Goal: Obtain resource: Obtain resource

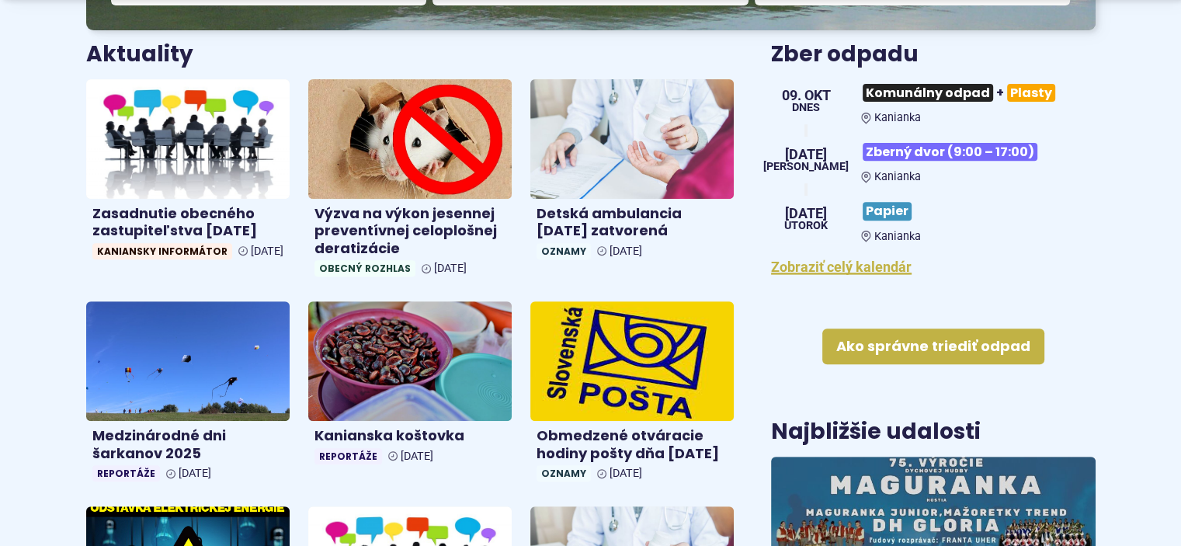
scroll to position [621, 0]
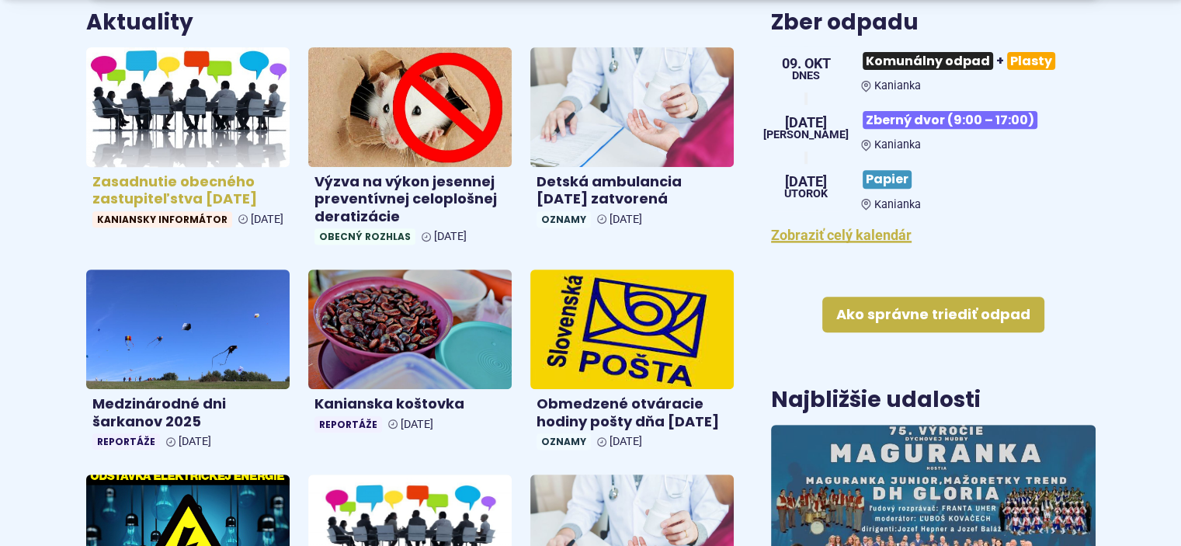
click at [148, 180] on h4 "Zasadnutie obecného zastupiteľstva 8.10.2025" at bounding box center [187, 190] width 191 height 35
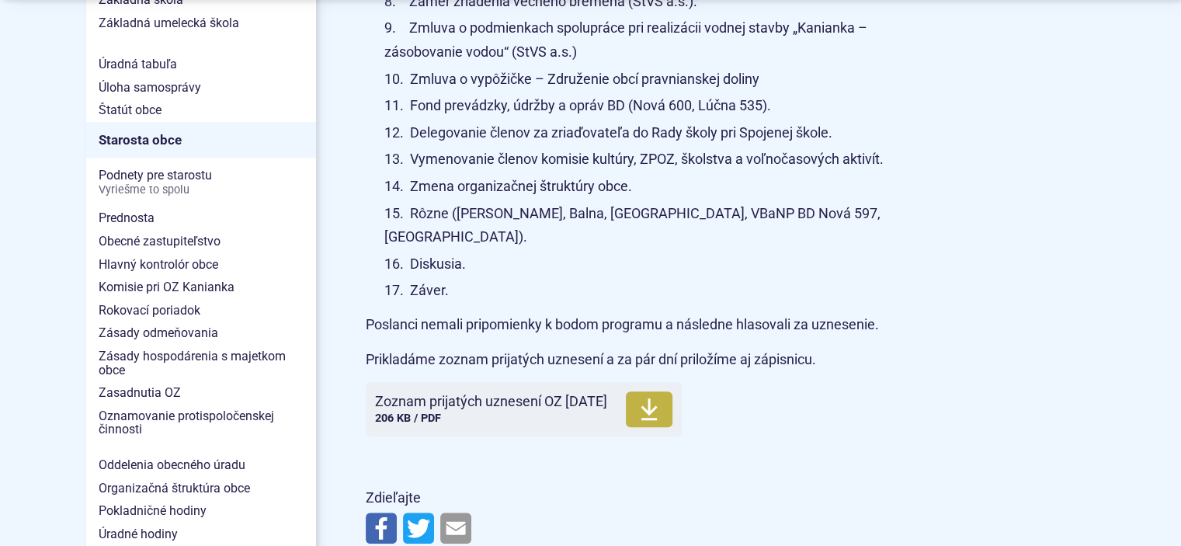
scroll to position [1087, 0]
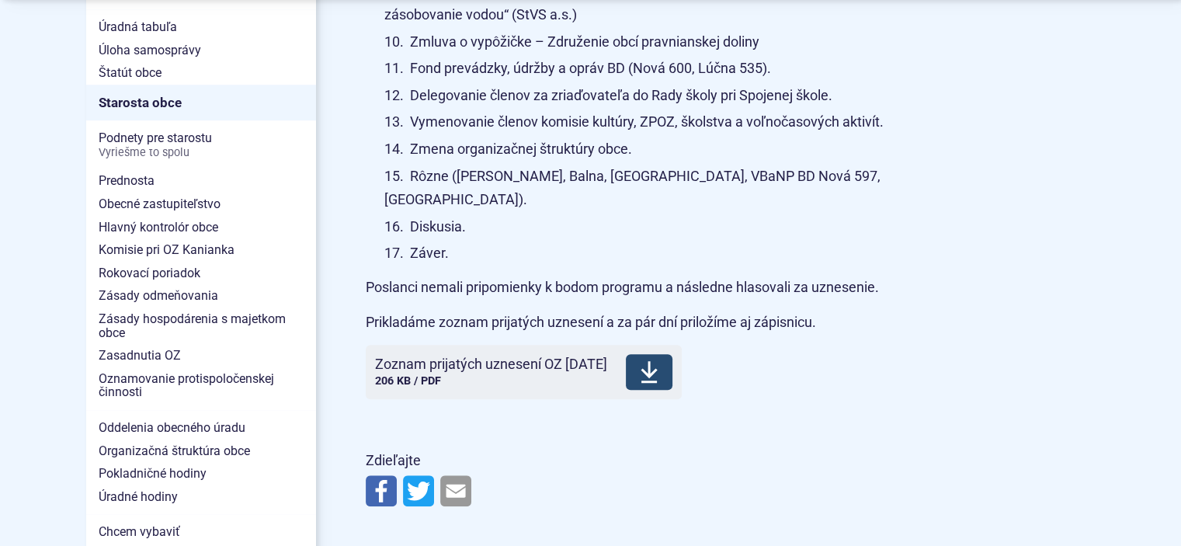
click at [469, 356] on span "Zoznam prijatých uznesení OZ 8.10.2025" at bounding box center [491, 364] width 232 height 16
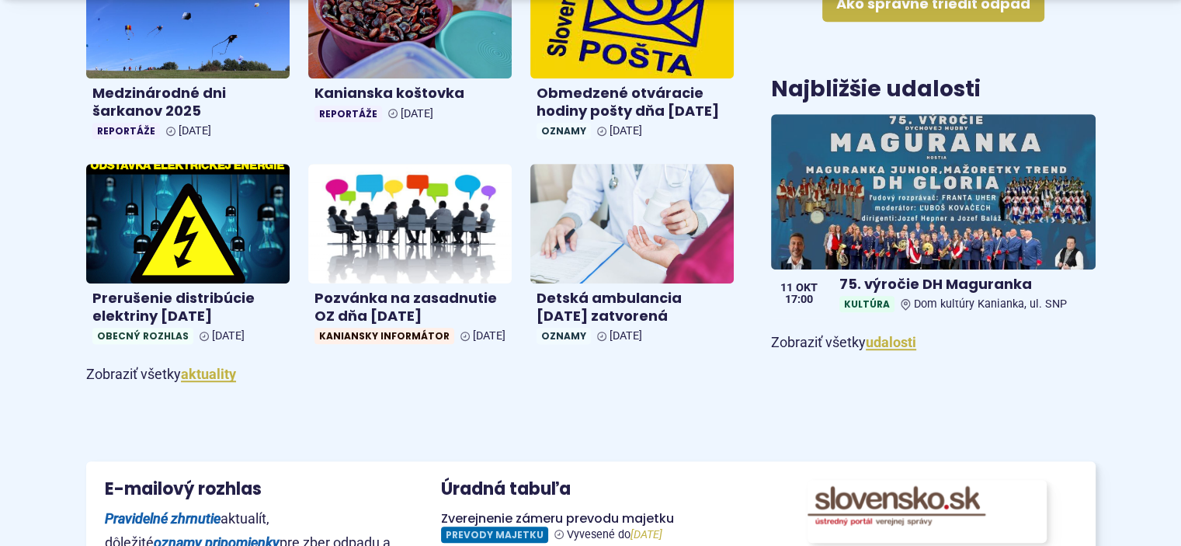
scroll to position [1165, 0]
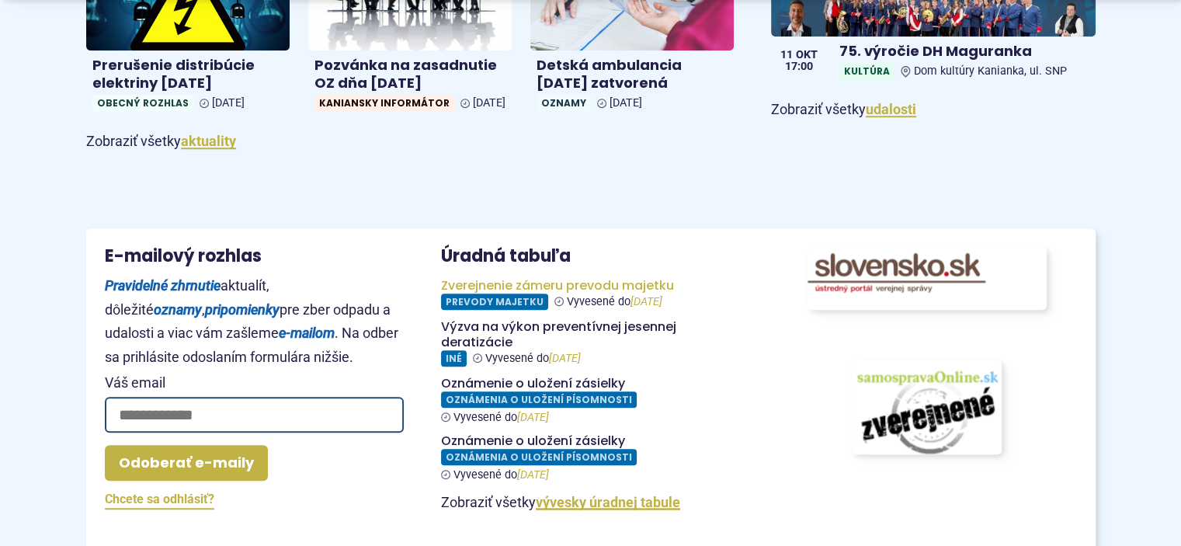
click at [553, 310] on figure at bounding box center [590, 294] width 299 height 32
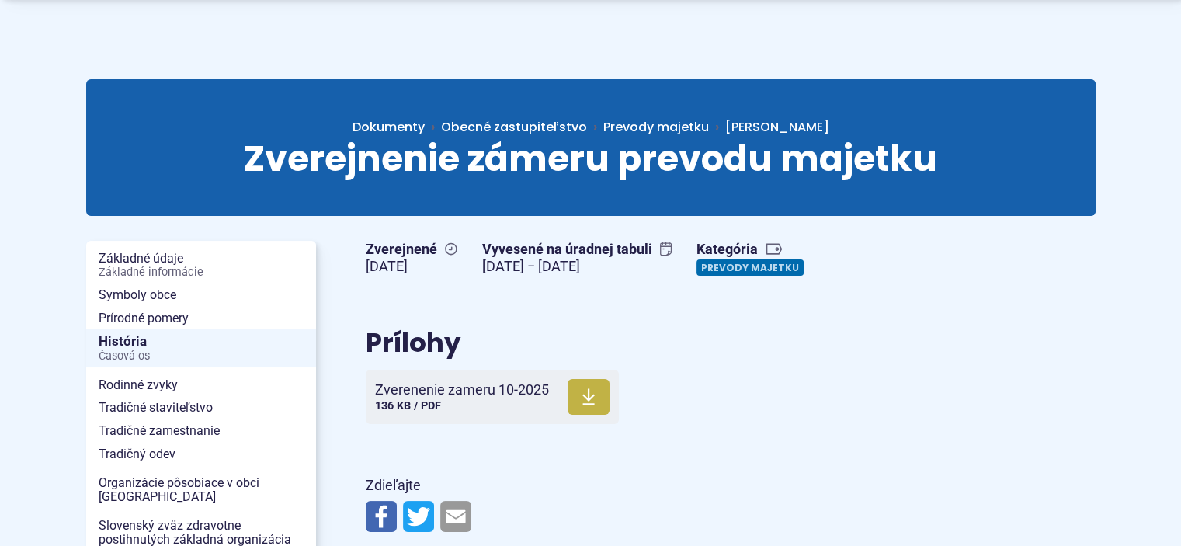
scroll to position [78, 0]
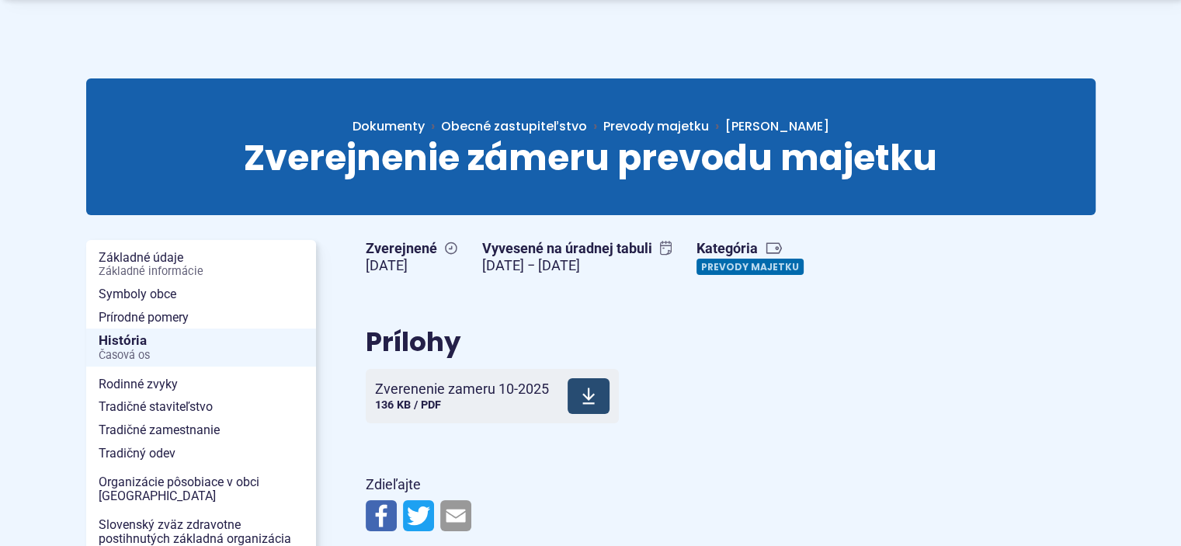
click at [465, 387] on span "Zverenenie zameru 10-2025" at bounding box center [462, 389] width 174 height 16
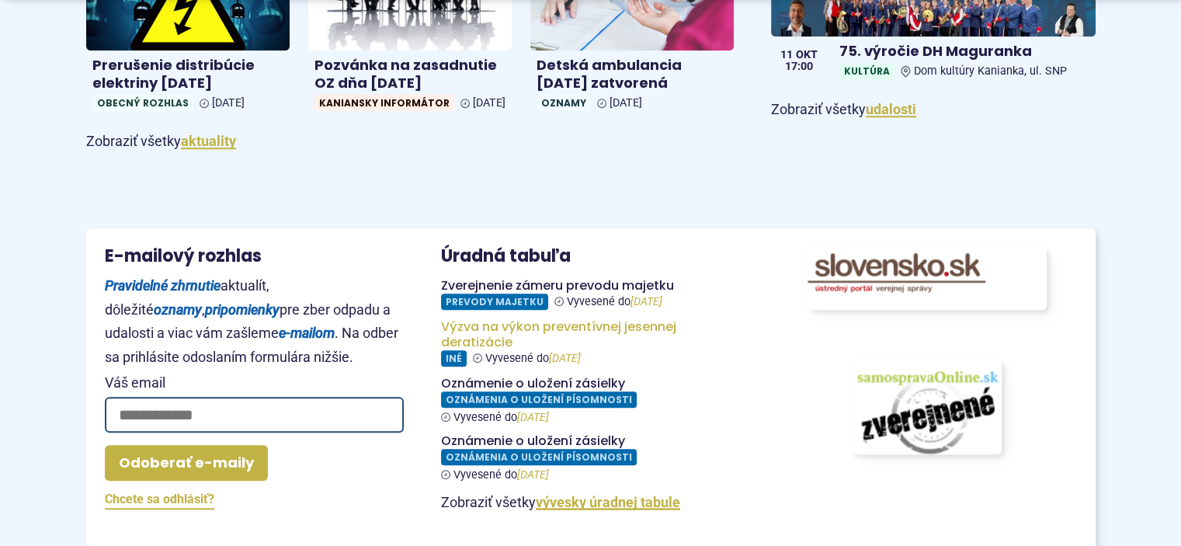
scroll to position [1242, 0]
